Goal: Find specific page/section: Find specific page/section

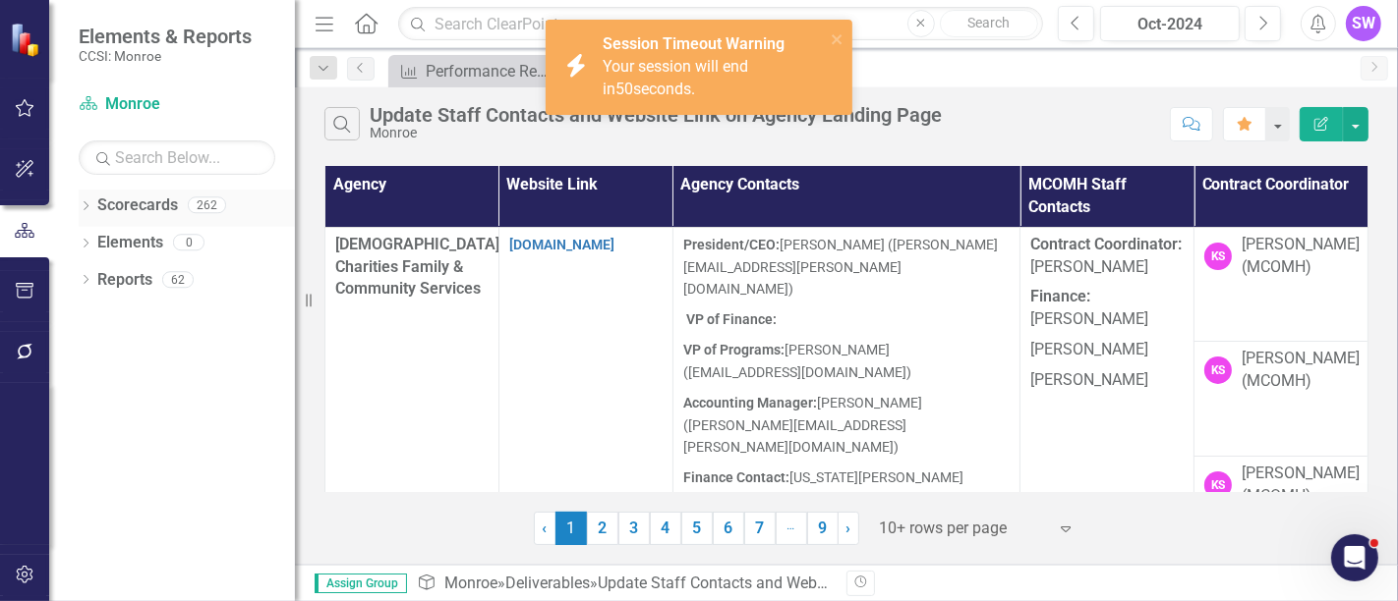
click at [81, 202] on div "Dropdown" at bounding box center [86, 208] width 14 height 17
click at [86, 247] on div "Dropdown Scorecards 262 Dropdown [GEOGRAPHIC_DATA] Dropdown [DEMOGRAPHIC_DATA] …" at bounding box center [187, 227] width 216 height 75
click at [91, 244] on icon "Dropdown" at bounding box center [95, 242] width 15 height 12
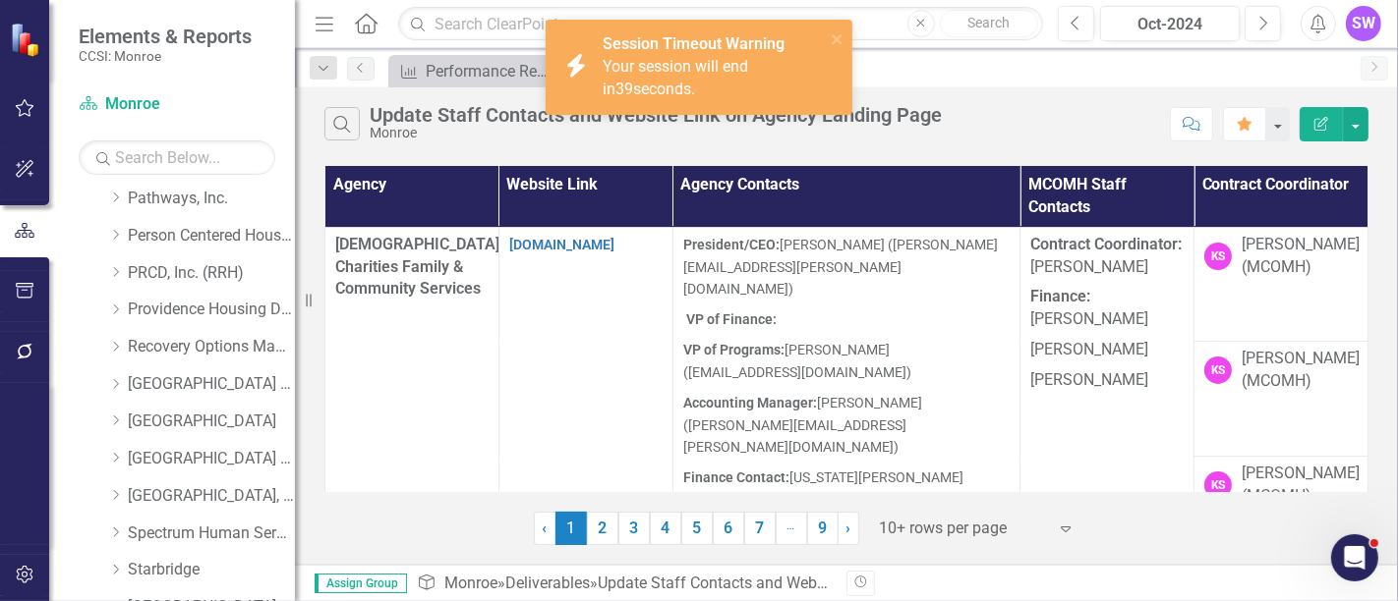
scroll to position [1022, 0]
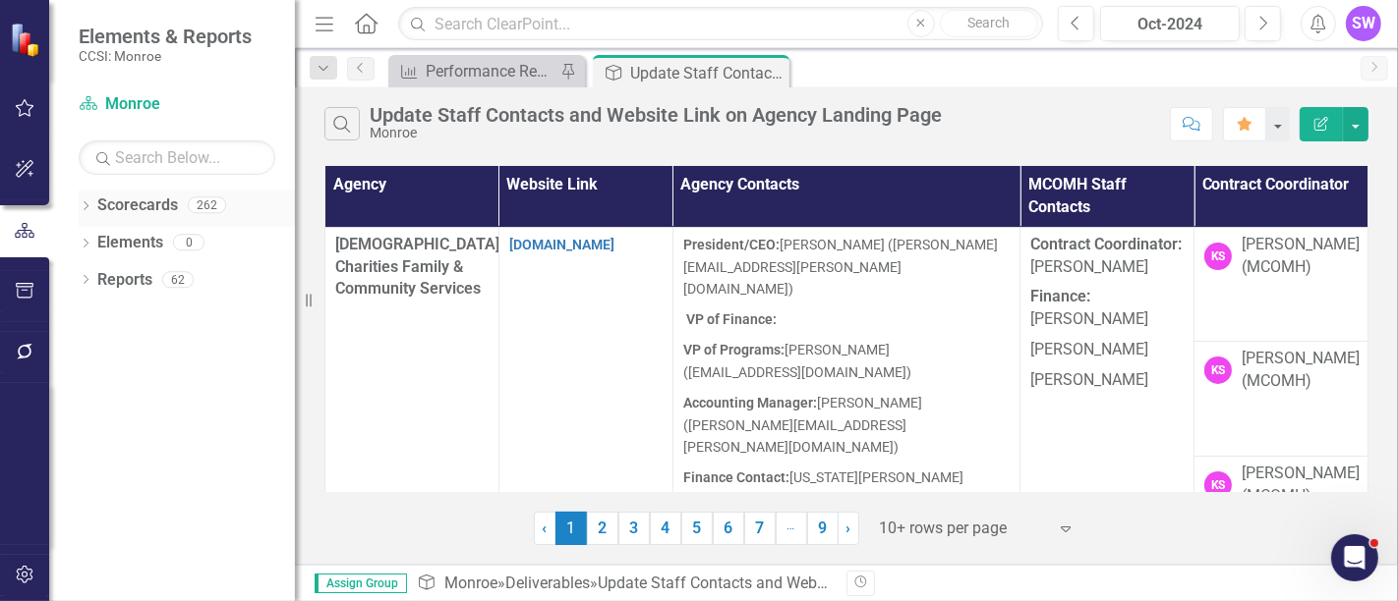
click at [86, 200] on div "Dropdown" at bounding box center [86, 208] width 14 height 17
click at [93, 236] on icon "Dropdown" at bounding box center [95, 242] width 15 height 12
